Goal: Communication & Community: Answer question/provide support

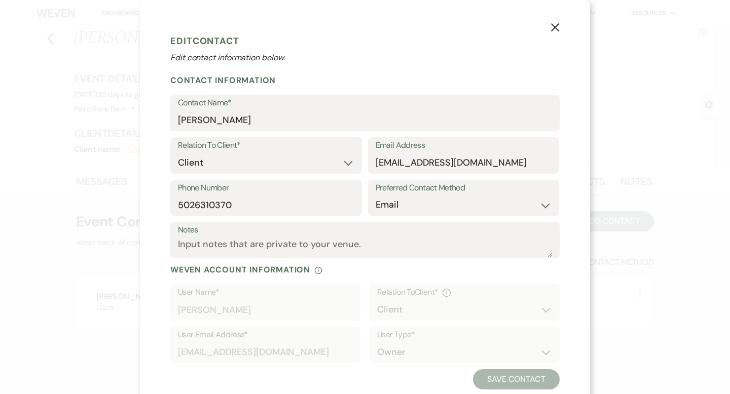
select select "1"
select select "email"
click at [507, 47] on h1 "Edit Contact" at bounding box center [364, 40] width 389 height 15
click at [554, 26] on icon "X" at bounding box center [554, 27] width 9 height 9
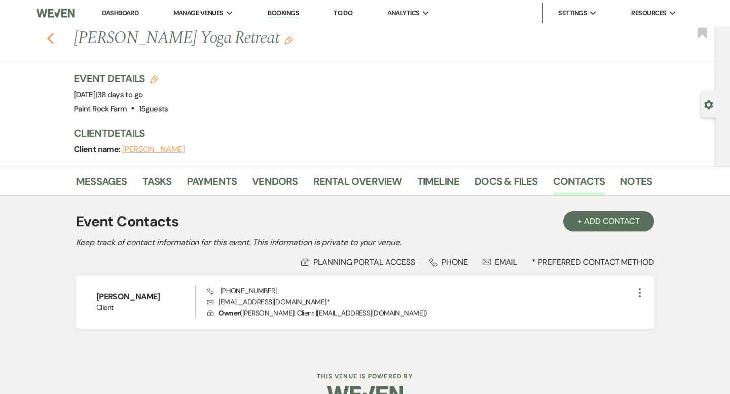
click at [48, 36] on icon "Previous" at bounding box center [51, 38] width 8 height 12
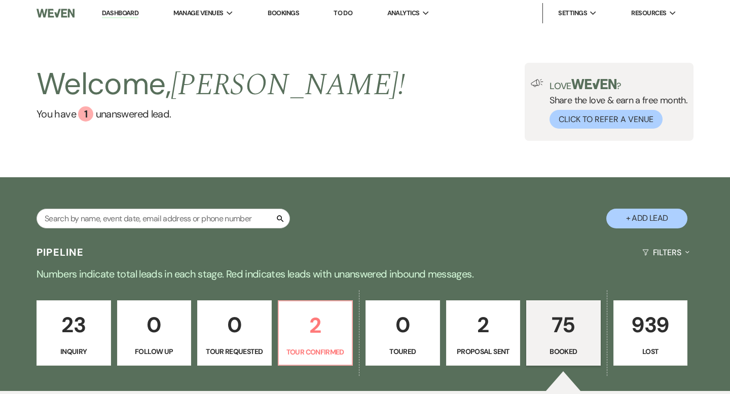
click at [132, 13] on link "Dashboard" at bounding box center [120, 14] width 36 height 10
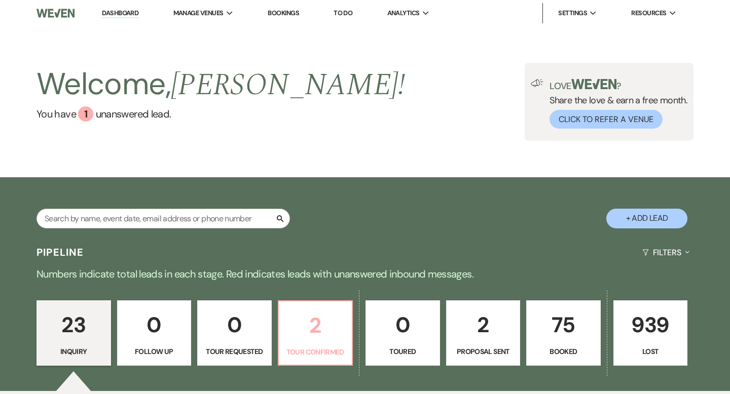
click at [322, 329] on p "2" at bounding box center [315, 326] width 61 height 34
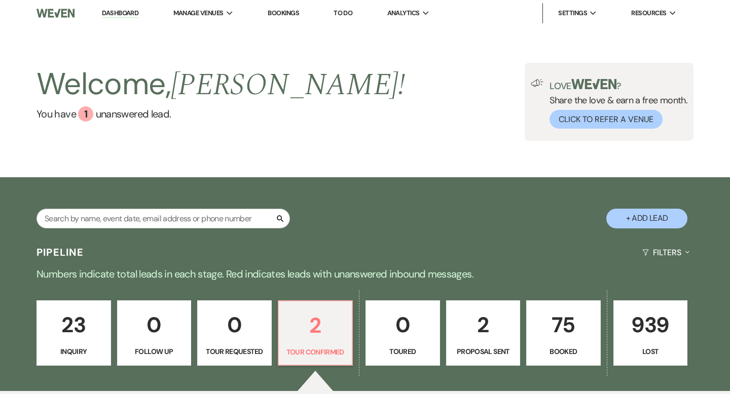
select select "4"
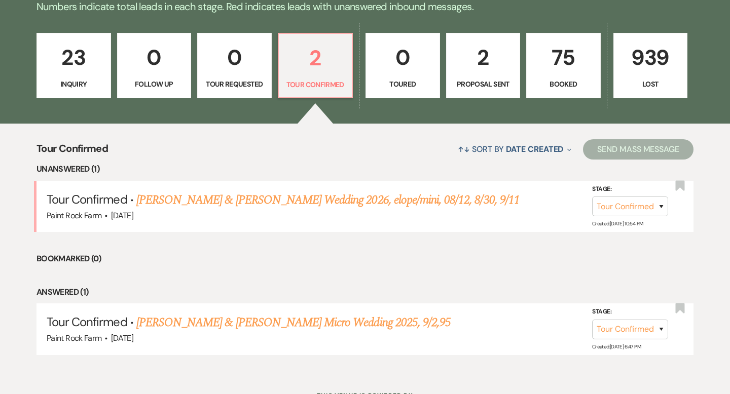
scroll to position [310, 0]
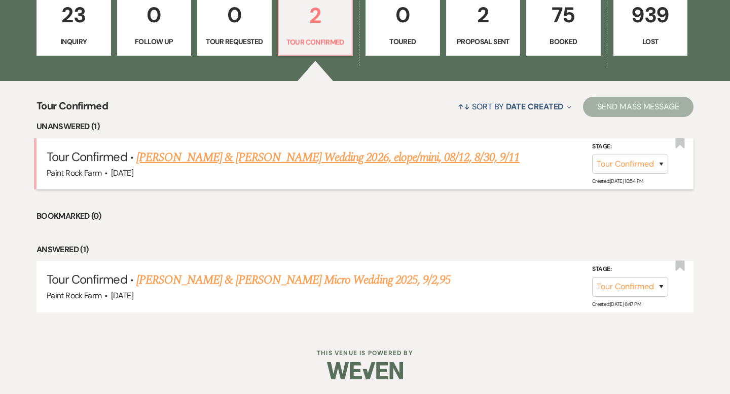
click at [350, 159] on link "[PERSON_NAME] & [PERSON_NAME] Wedding 2026, elope/mini, 08/12, 8/30, 9/11" at bounding box center [327, 157] width 383 height 18
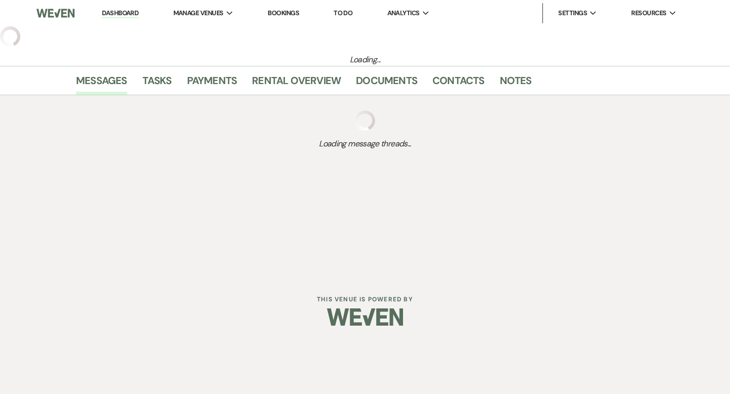
select select "4"
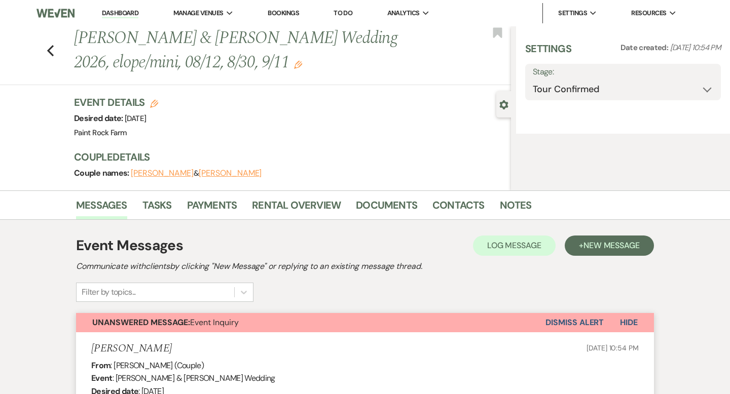
select select "5"
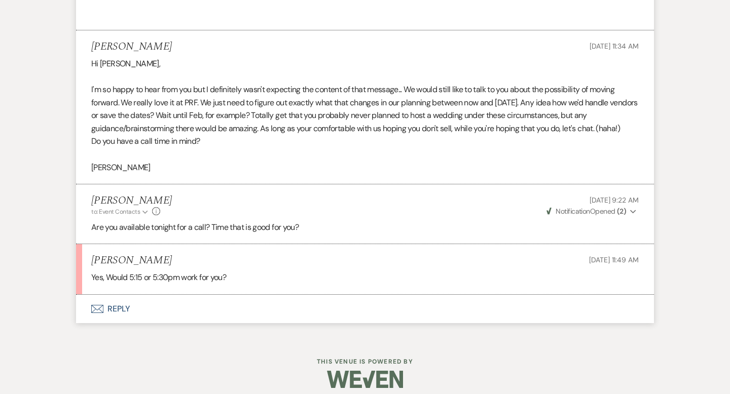
scroll to position [1972, 0]
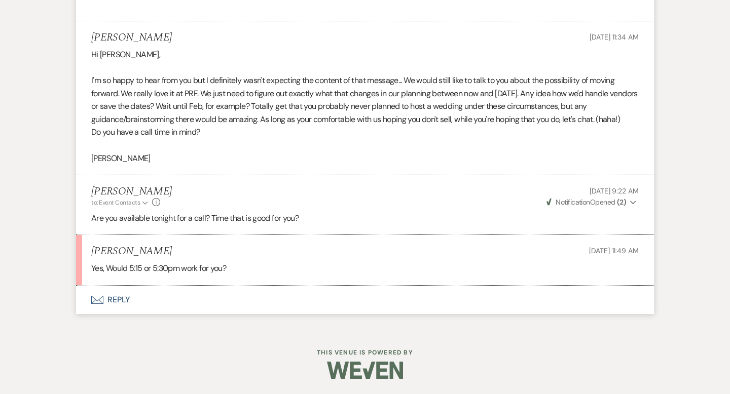
click at [124, 298] on button "Envelope Reply" at bounding box center [365, 300] width 578 height 28
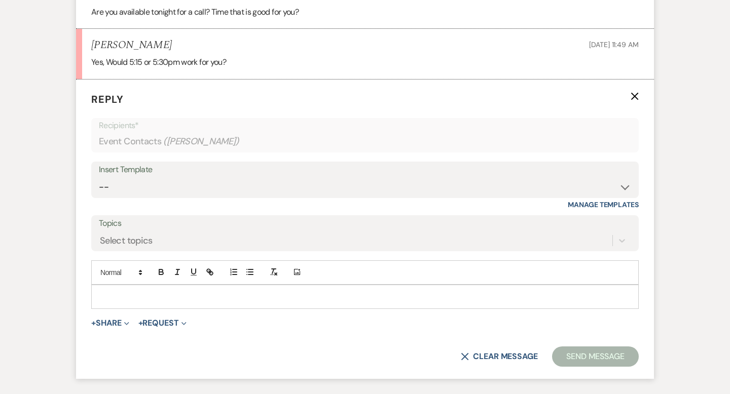
scroll to position [2255, 0]
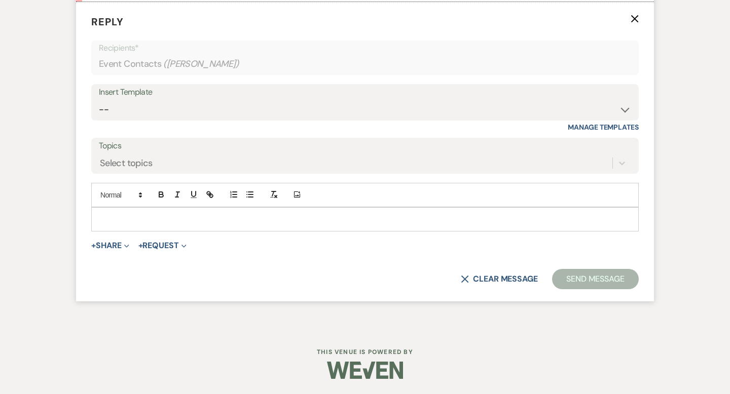
click at [102, 214] on p at bounding box center [364, 219] width 531 height 11
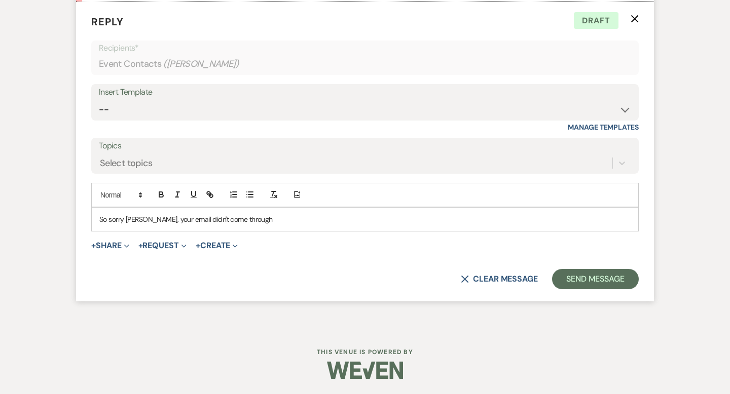
click at [152, 219] on p "So sorry [PERSON_NAME], your email didn't come through" at bounding box center [364, 219] width 531 height 11
click at [209, 219] on p "So sorry [PERSON_NAME], I missed your email didn't come through" at bounding box center [364, 219] width 531 height 11
click at [275, 219] on p "So sorry [PERSON_NAME], I missed your email , didn't come through" at bounding box center [364, 219] width 531 height 11
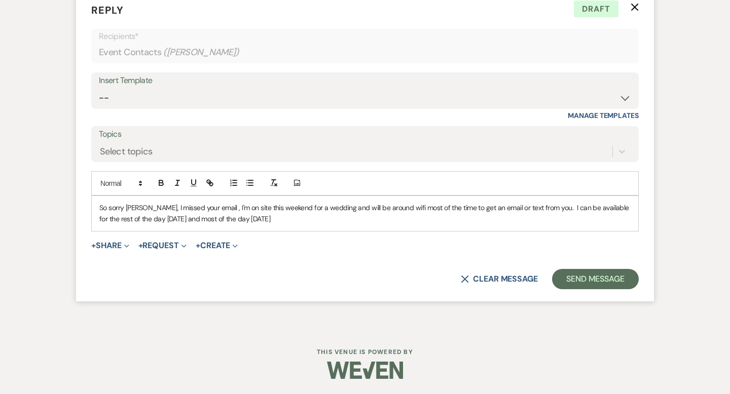
click at [210, 220] on p "So sorry [PERSON_NAME], I missed your email , I'm on site this weekend for a we…" at bounding box center [364, 213] width 531 height 23
drag, startPoint x: 291, startPoint y: 218, endPoint x: 244, endPoint y: 220, distance: 47.7
click at [244, 220] on p "So sorry [PERSON_NAME], I missed your email, I'm on site this weekend for a wed…" at bounding box center [364, 213] width 531 height 23
click at [228, 225] on p "So sorry [PERSON_NAME], I missed your email, I'm on site working a wedding and …" at bounding box center [364, 213] width 531 height 23
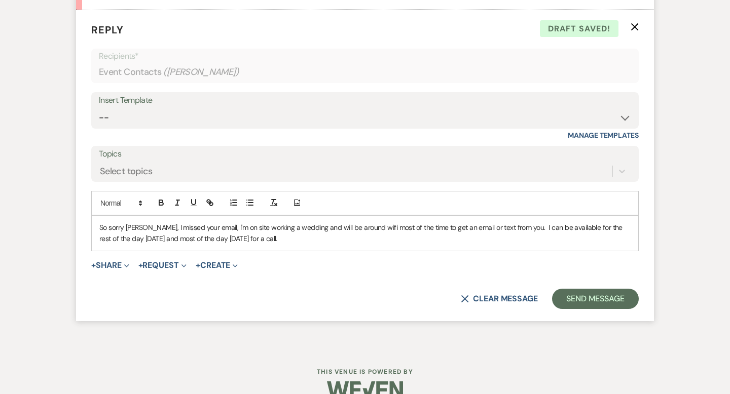
scroll to position [2233, 0]
click at [575, 310] on button "Send Message" at bounding box center [595, 300] width 87 height 20
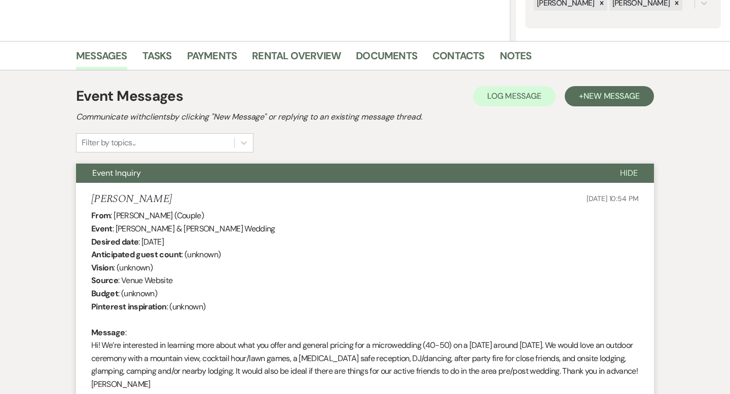
scroll to position [0, 0]
